Goal: Information Seeking & Learning: Learn about a topic

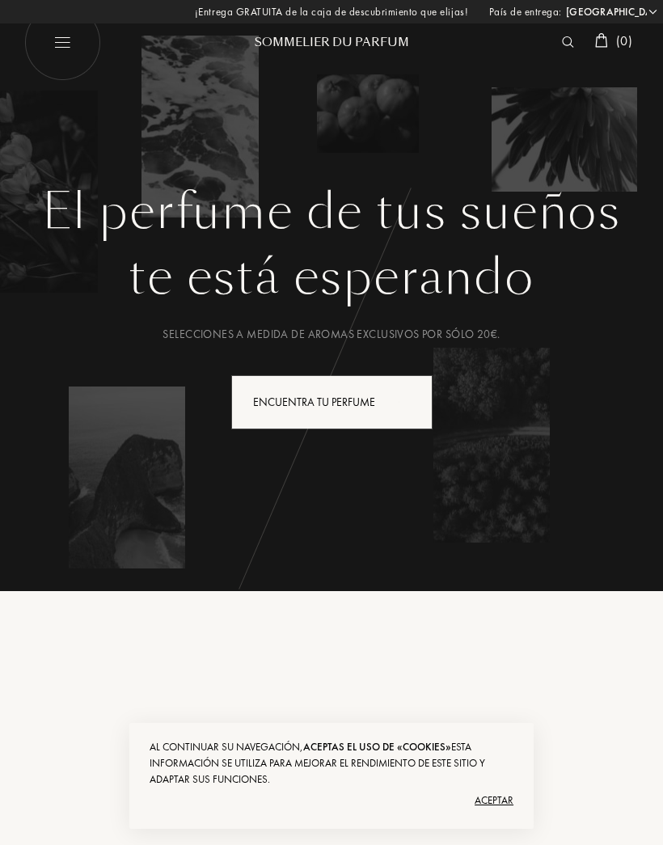
select select "ES"
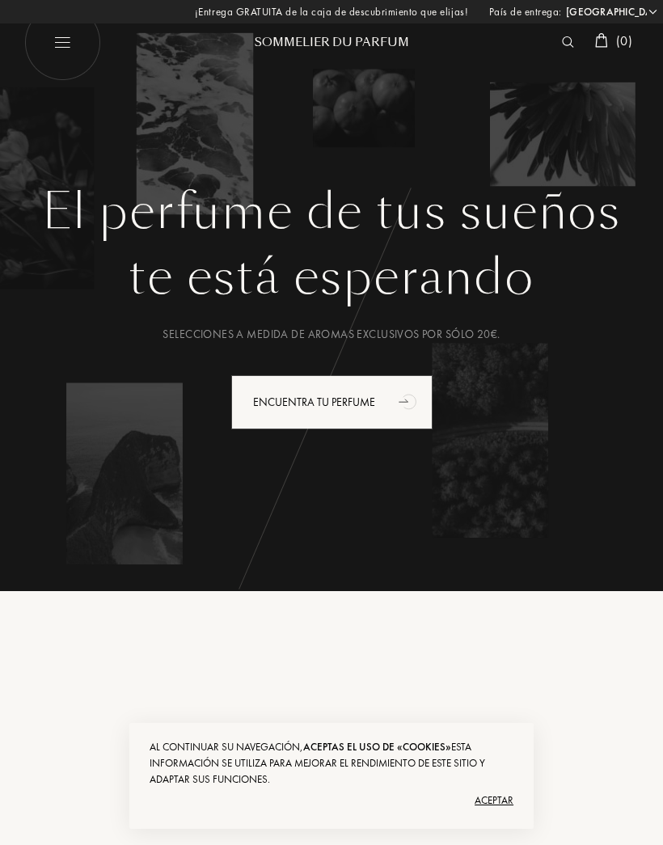
click at [48, 44] on img at bounding box center [62, 42] width 77 height 77
select select "ES"
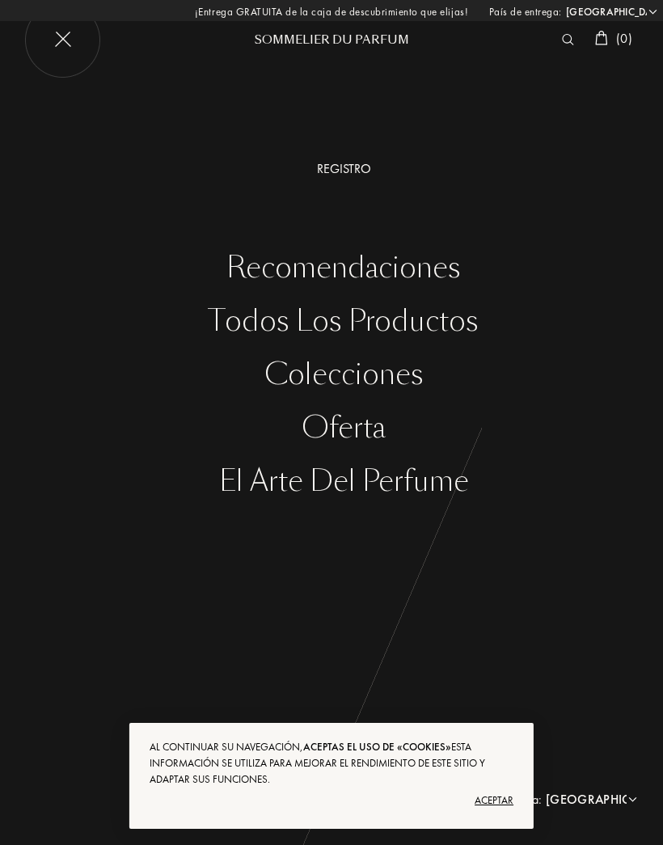
click at [61, 33] on img at bounding box center [62, 40] width 77 height 77
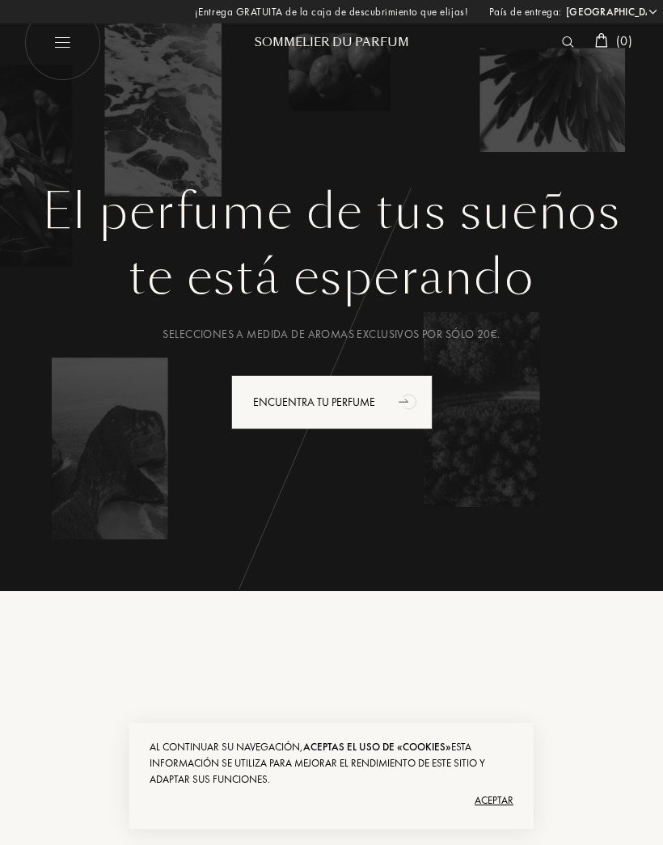
click at [63, 48] on img at bounding box center [62, 42] width 77 height 77
select select "ES"
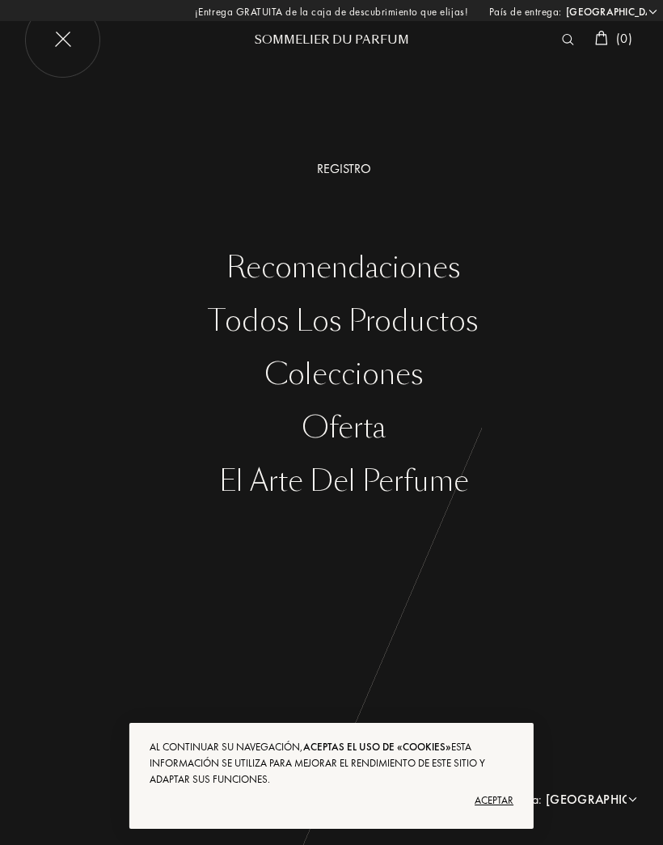
click at [502, 796] on div "Aceptar" at bounding box center [332, 800] width 364 height 26
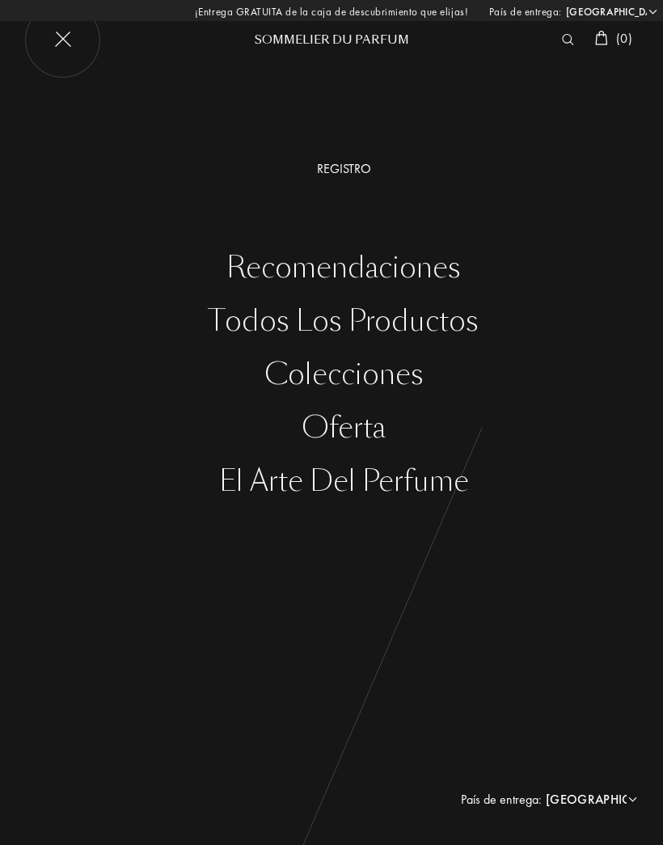
click at [461, 326] on div "Todos los productos" at bounding box center [343, 321] width 639 height 33
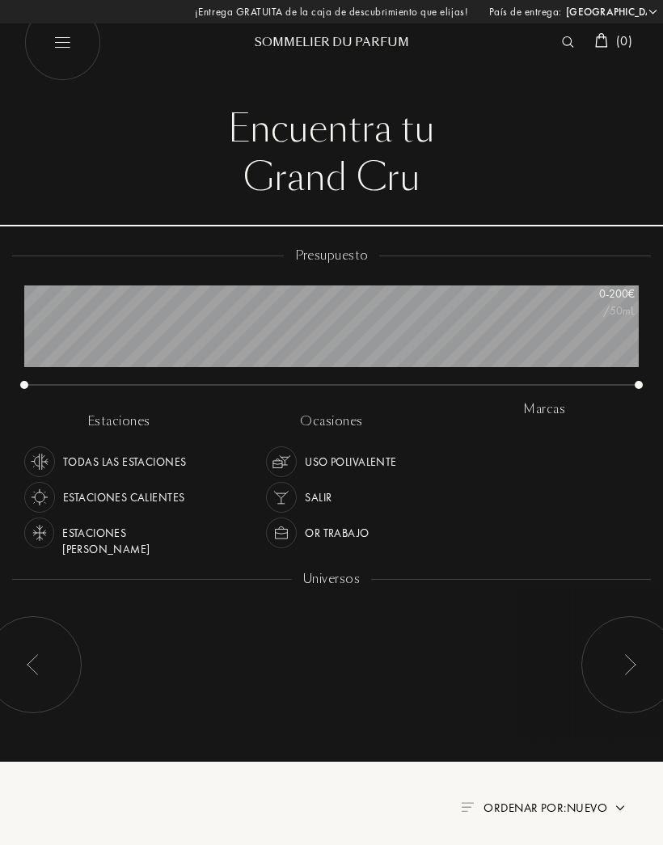
select select "ES"
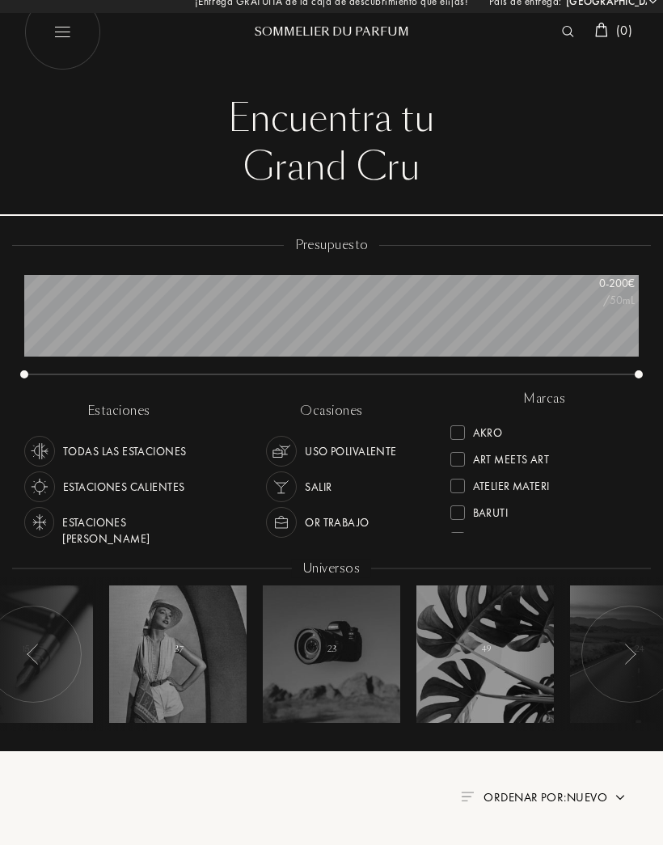
click at [537, 458] on div "Art Meets Art" at bounding box center [511, 456] width 76 height 22
click at [473, 435] on div "Art Meets Art" at bounding box center [511, 430] width 76 height 22
click at [536, 449] on div "Atelier Materi" at bounding box center [511, 442] width 77 height 22
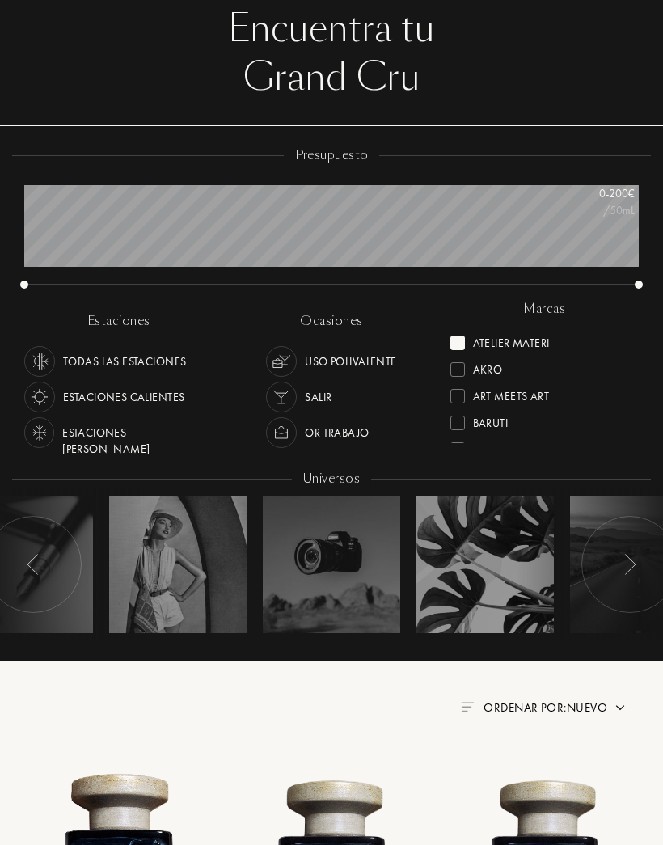
click at [462, 352] on div "Akro" at bounding box center [544, 364] width 188 height 27
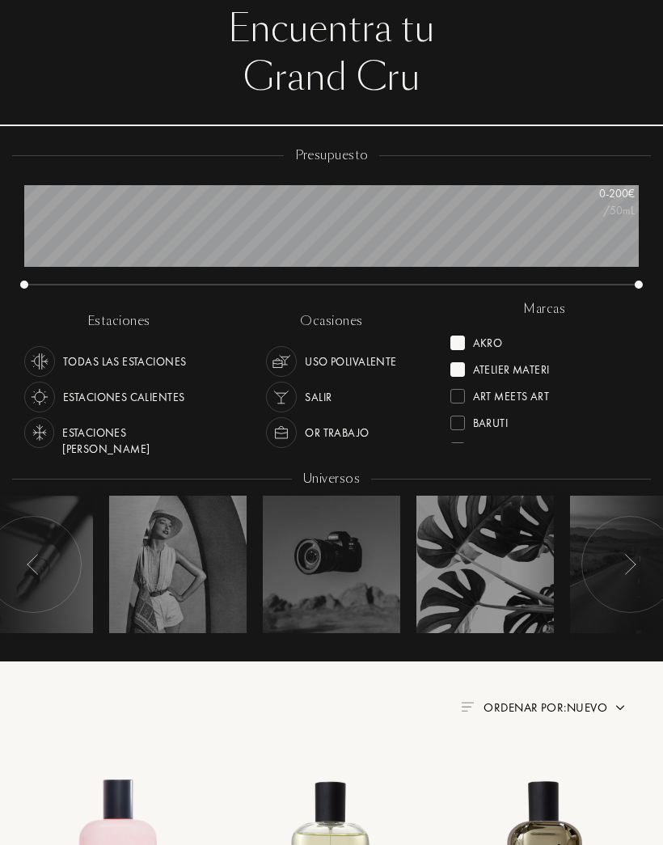
click at [460, 367] on div at bounding box center [457, 369] width 15 height 15
click at [458, 335] on div at bounding box center [457, 342] width 15 height 15
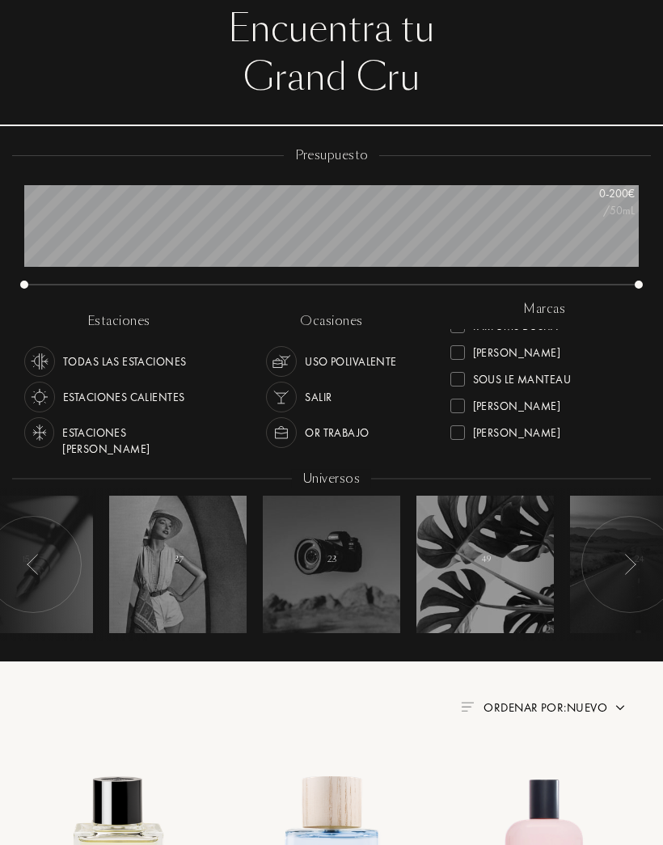
scroll to position [605, 0]
click at [457, 352] on div at bounding box center [457, 351] width 15 height 15
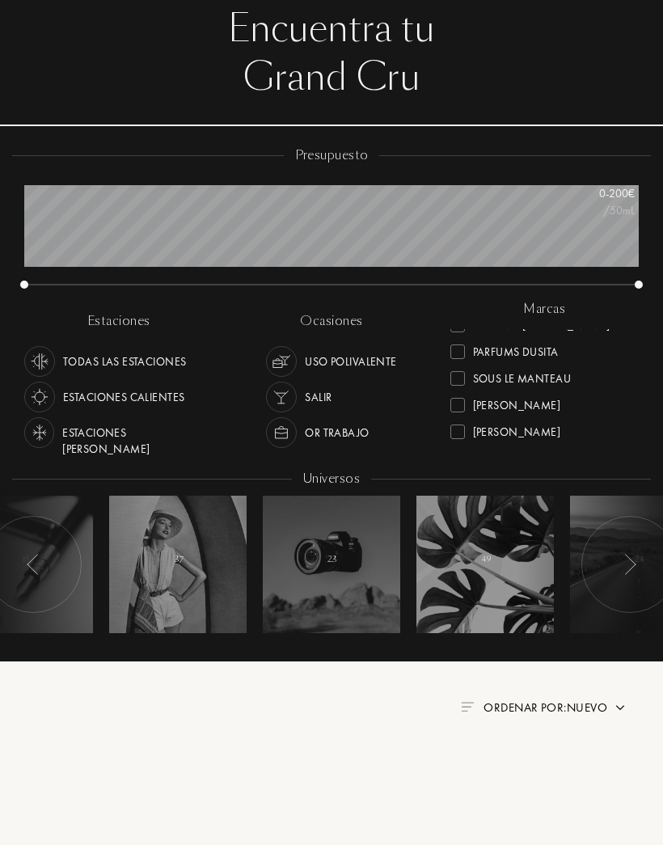
scroll to position [0, 0]
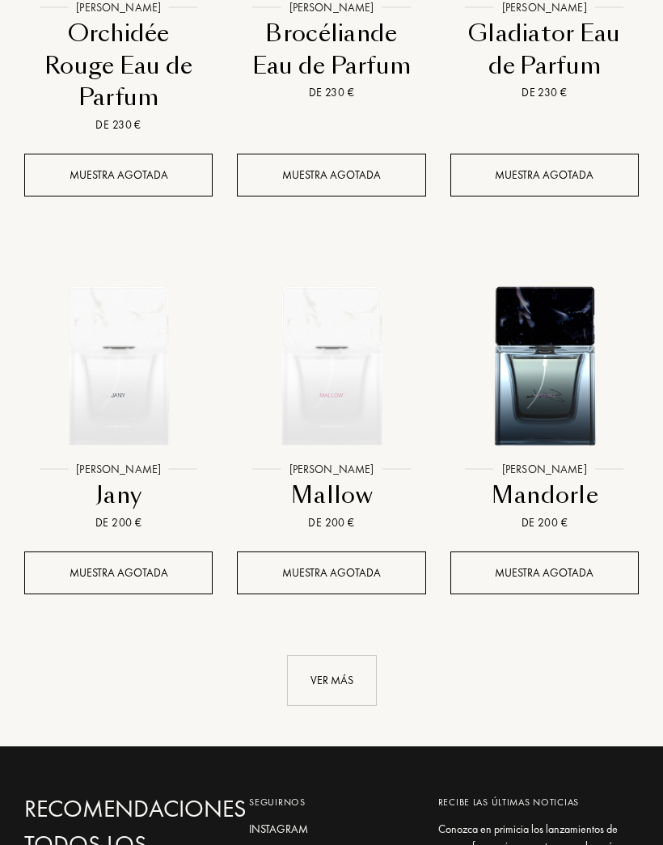
scroll to position [1947, 0]
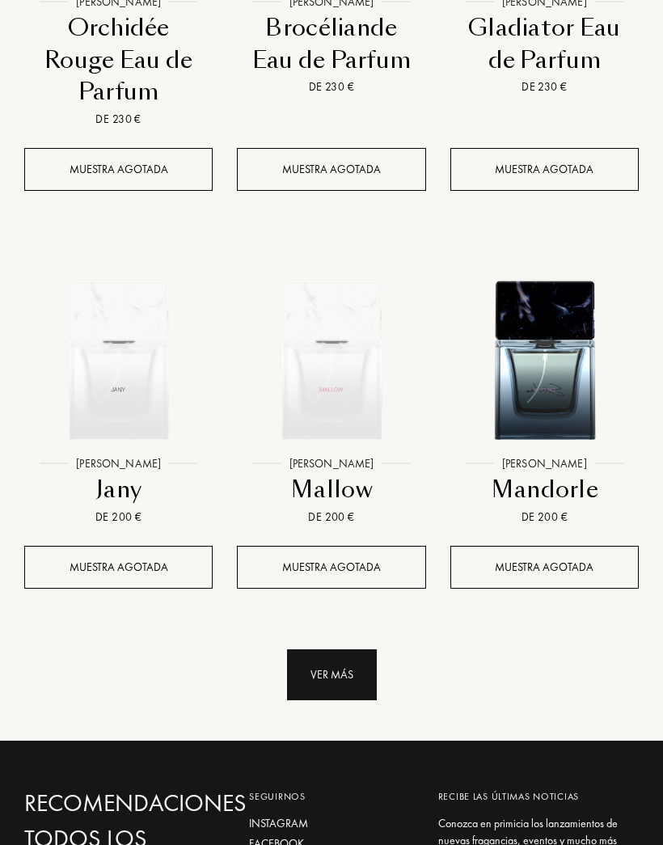
click at [343, 662] on div "Ver más" at bounding box center [332, 674] width 90 height 51
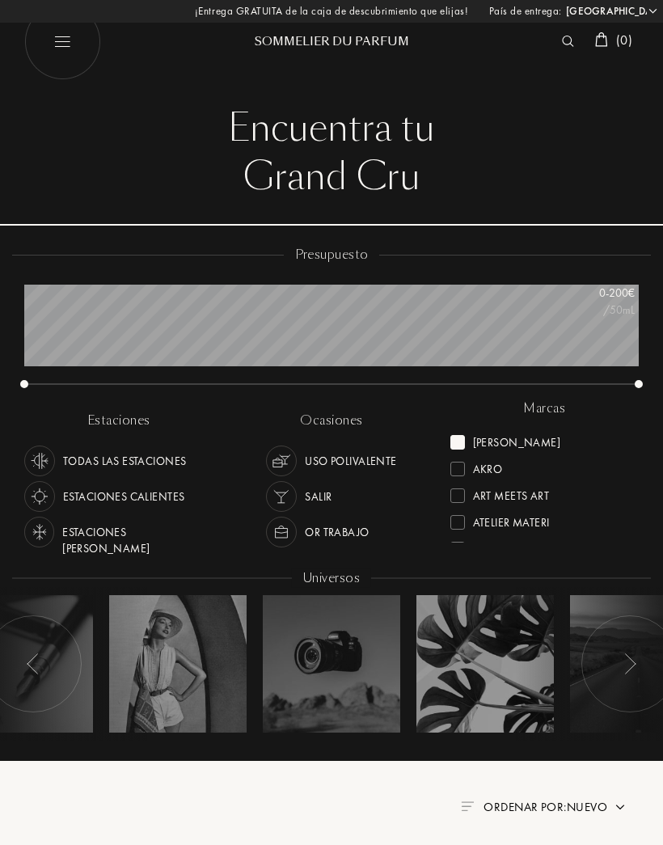
scroll to position [0, 0]
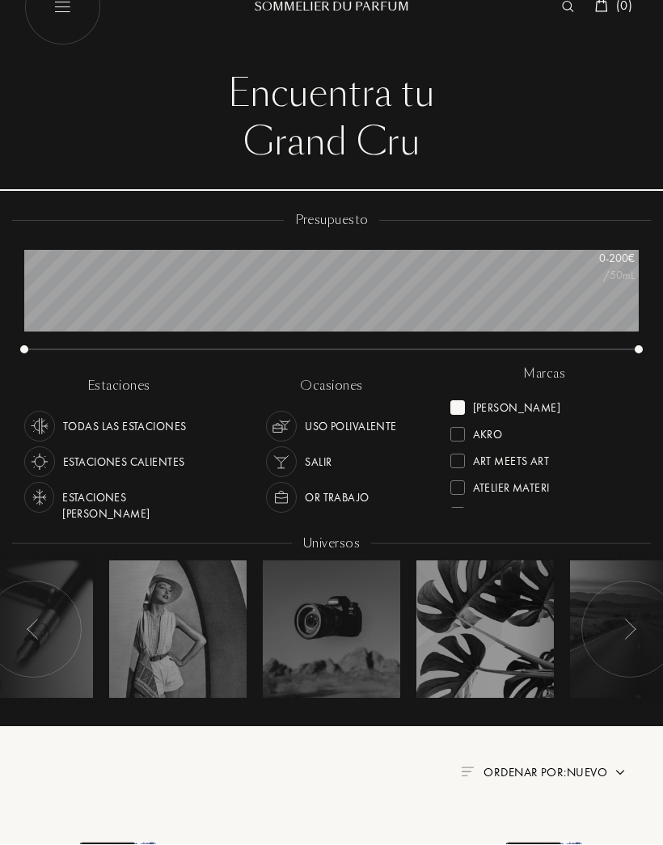
click at [456, 404] on div at bounding box center [457, 408] width 15 height 15
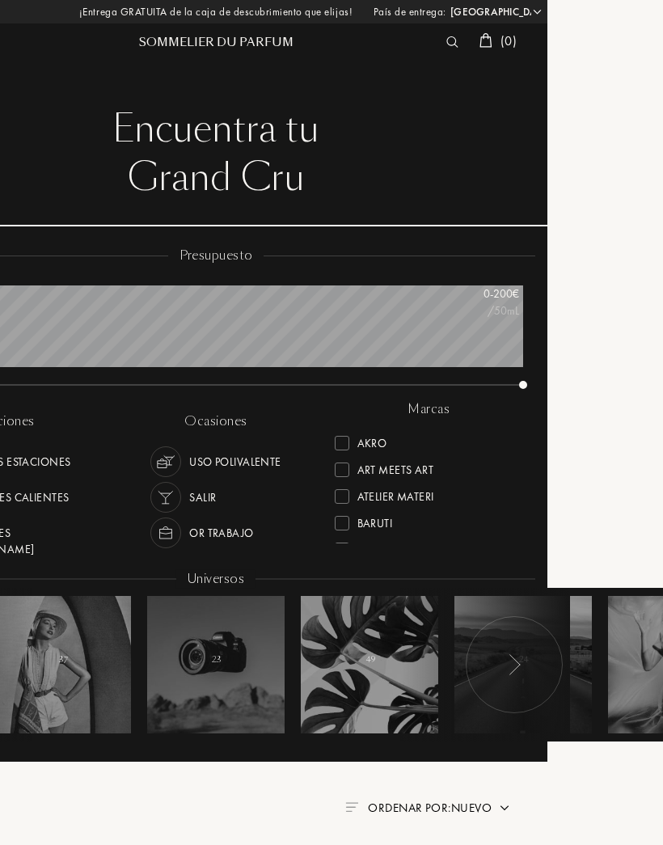
scroll to position [0, 116]
